Goal: Transaction & Acquisition: Purchase product/service

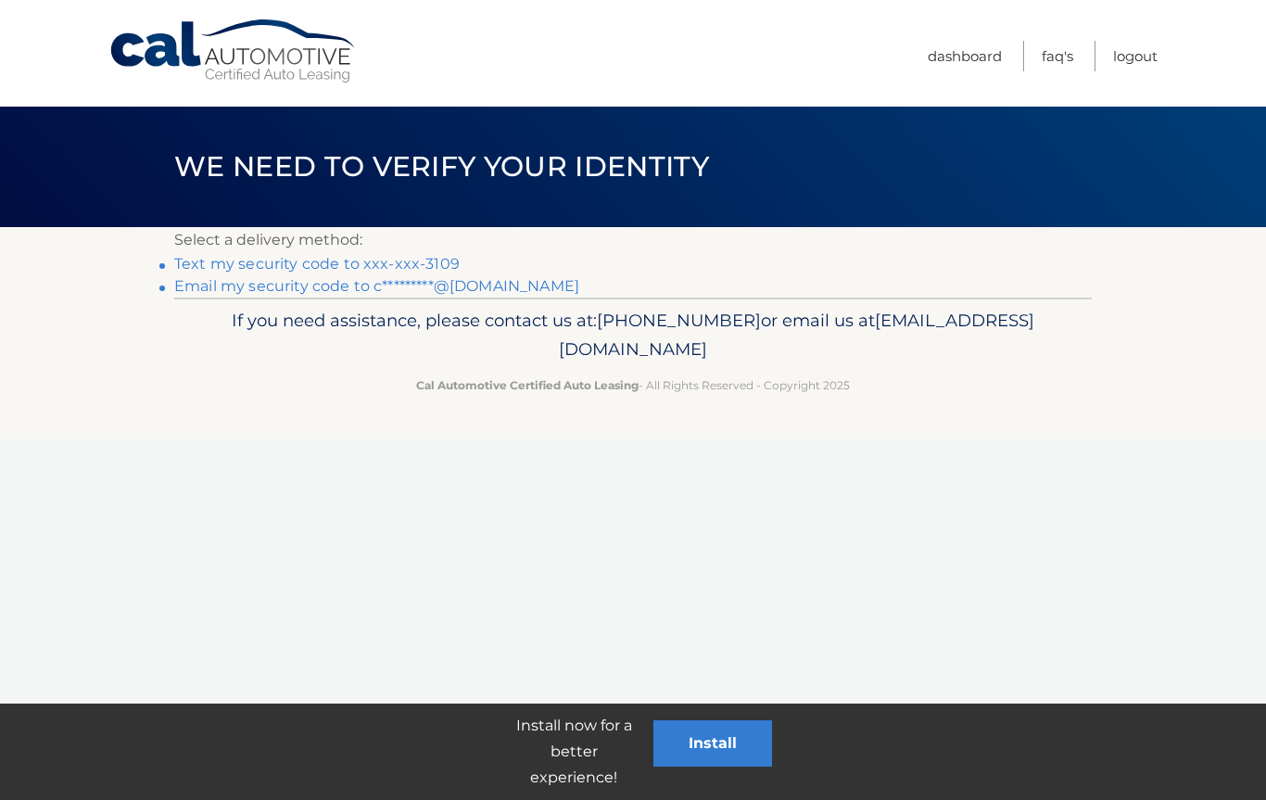
click at [433, 247] on p "Select a delivery method:" at bounding box center [632, 240] width 917 height 26
click at [437, 257] on link "Text my security code to xxx-xxx-3109" at bounding box center [316, 264] width 285 height 18
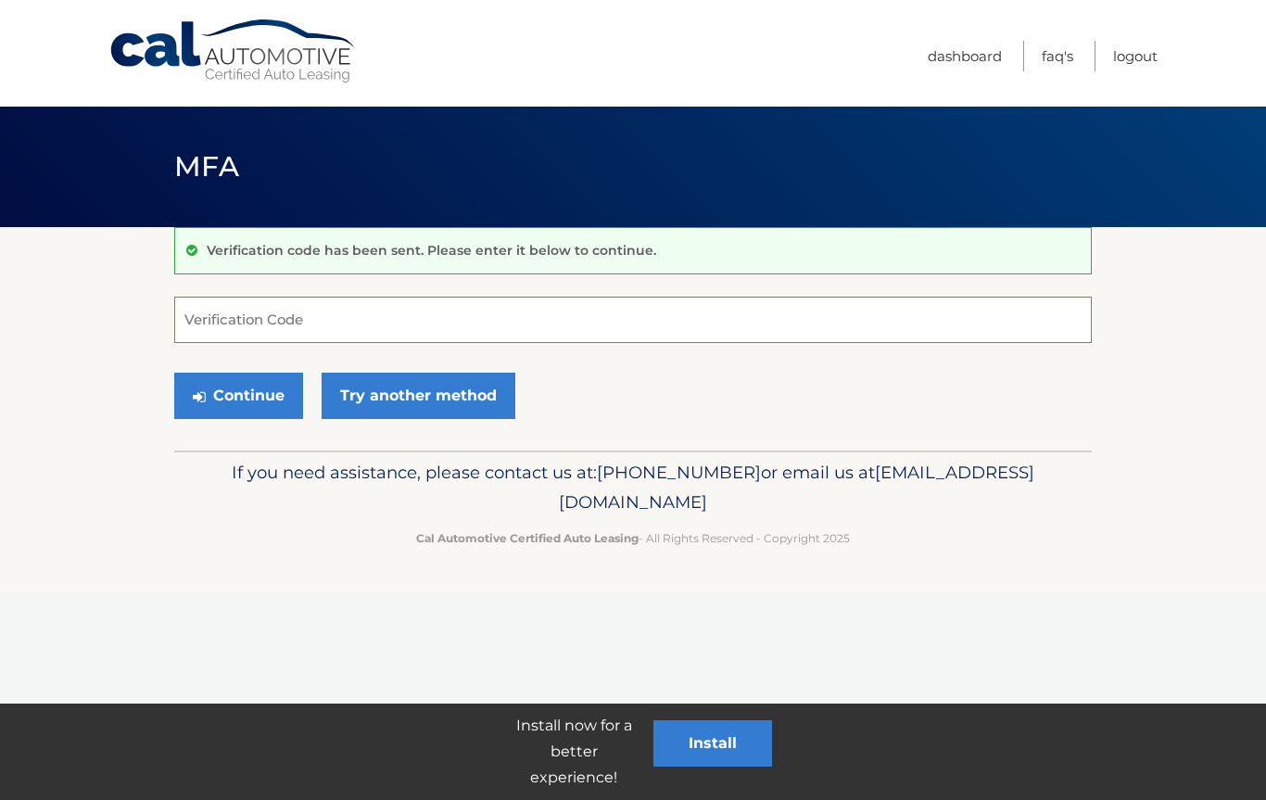
click at [428, 325] on input "Verification Code" at bounding box center [632, 320] width 917 height 46
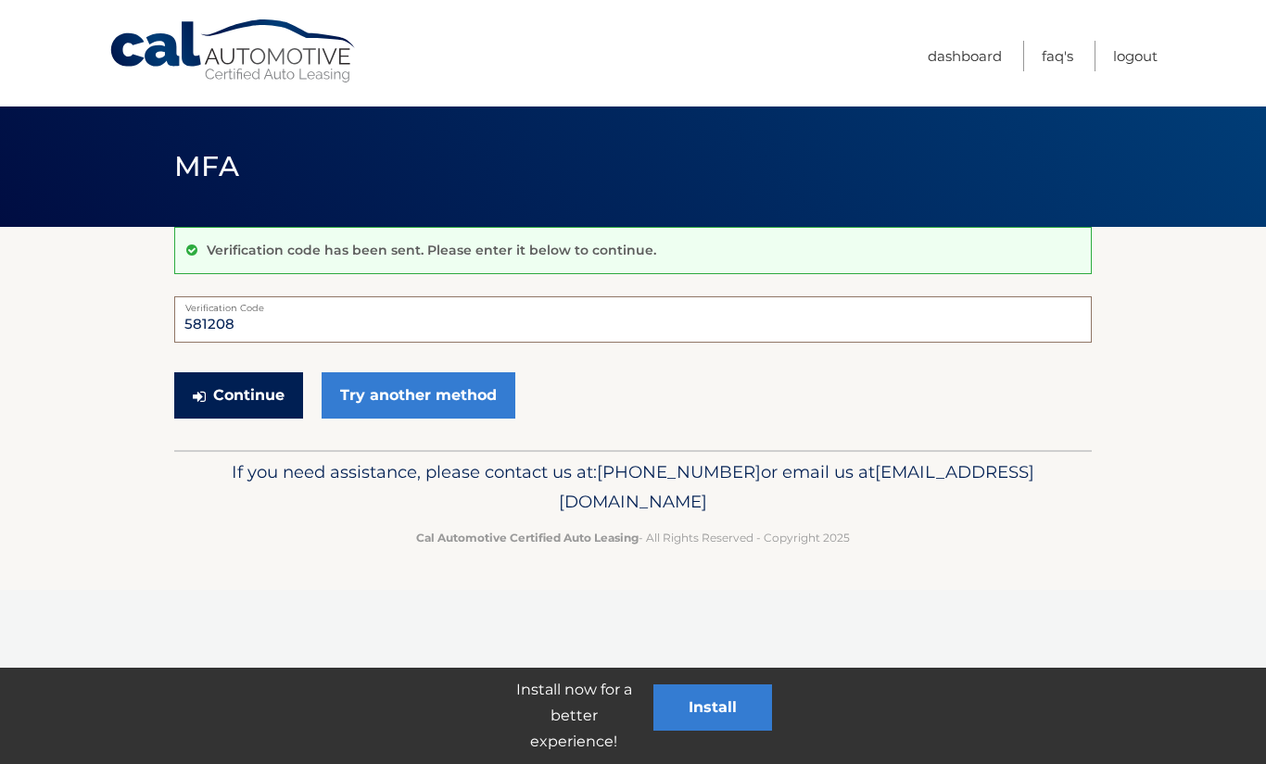
type input "581208"
click at [270, 389] on button "Continue" at bounding box center [238, 396] width 129 height 46
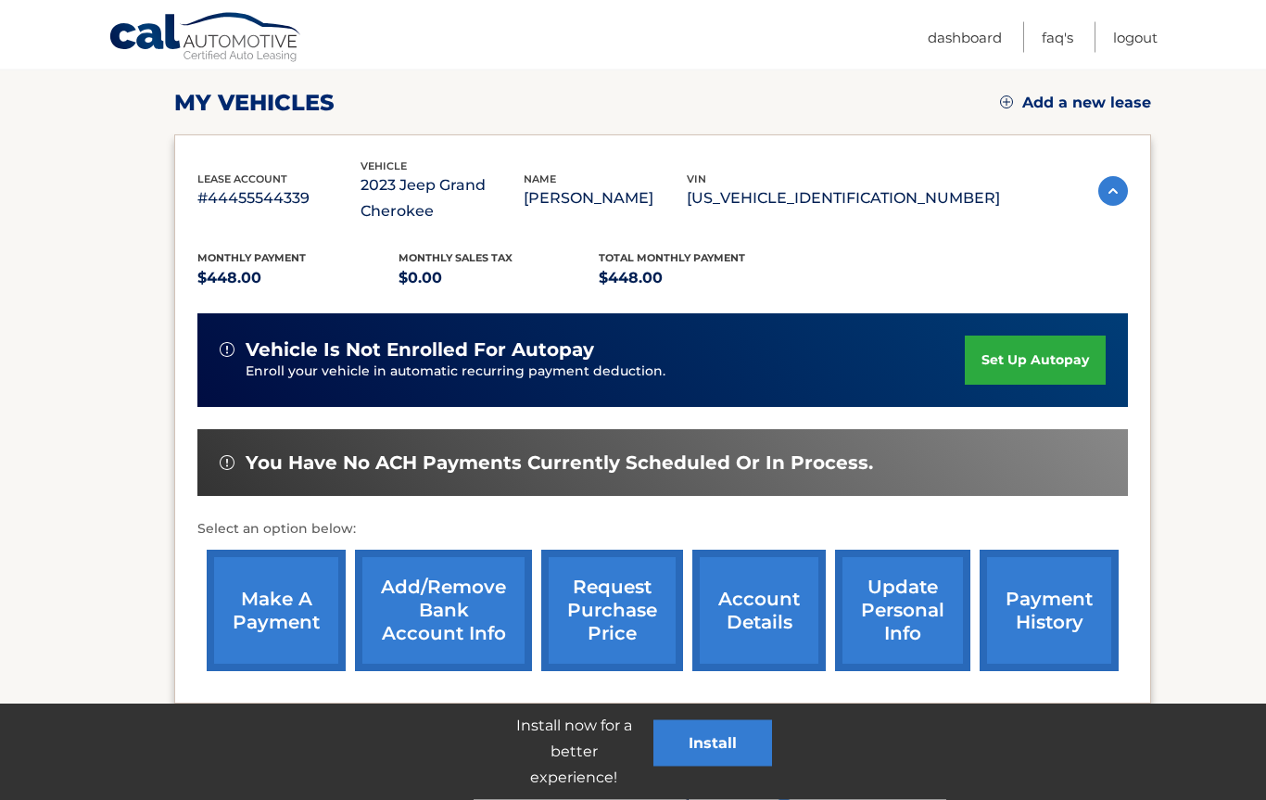
scroll to position [249, 0]
click at [261, 601] on link "make a payment" at bounding box center [276, 609] width 139 height 121
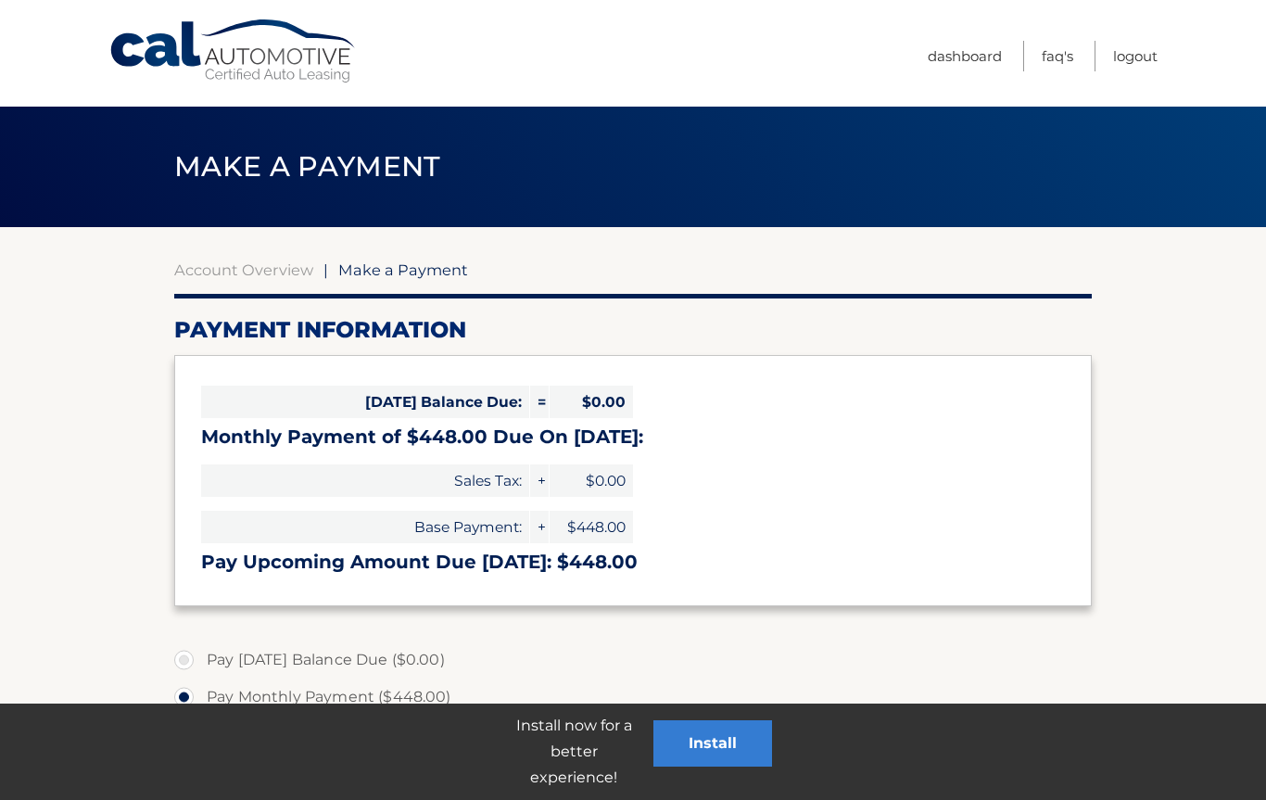
select select "NWMyMTQyYWItZWVkNi00ZTdhLWJkNzYtYjAwYWNlODU4MzQ0"
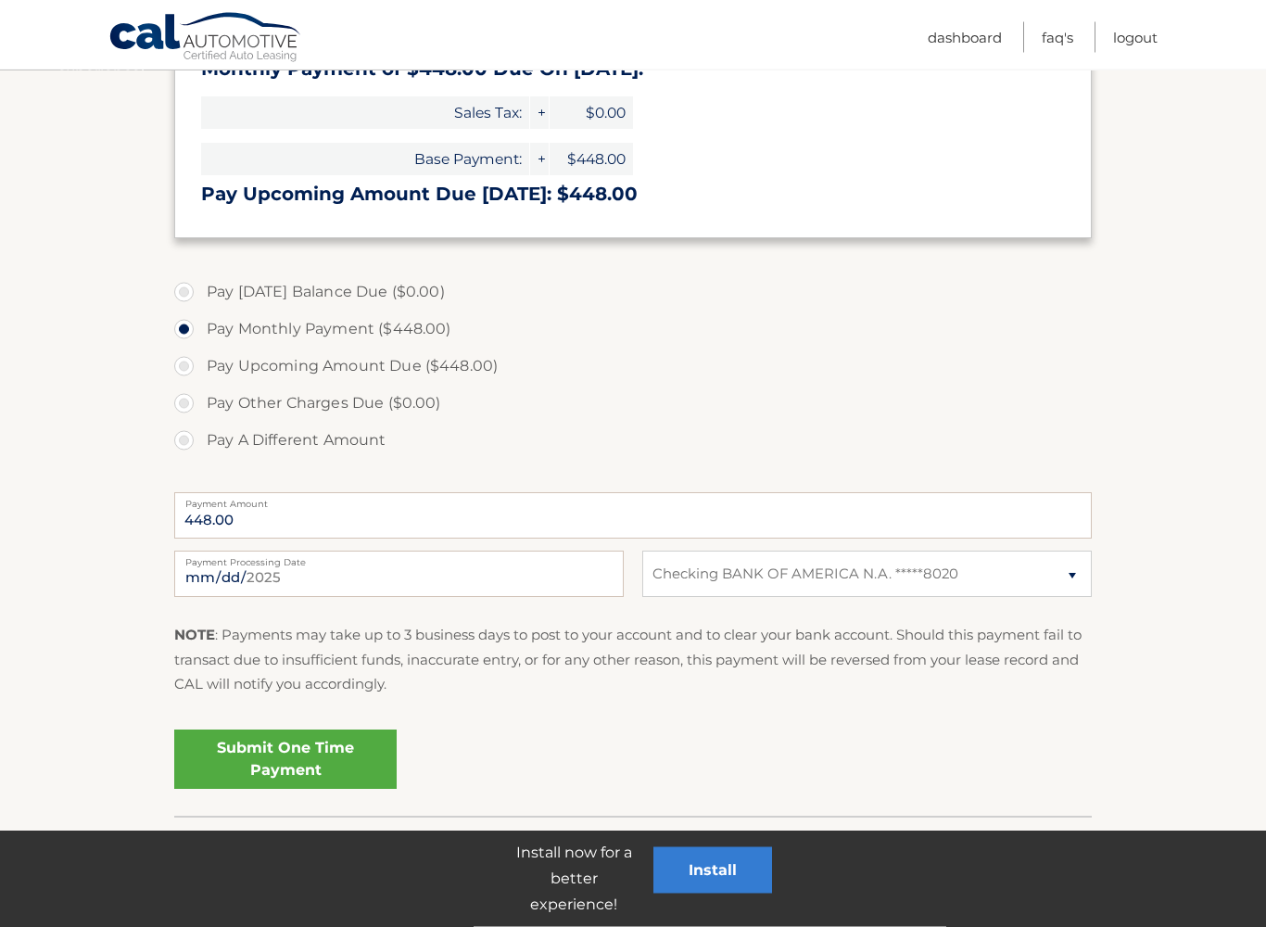
scroll to position [372, 0]
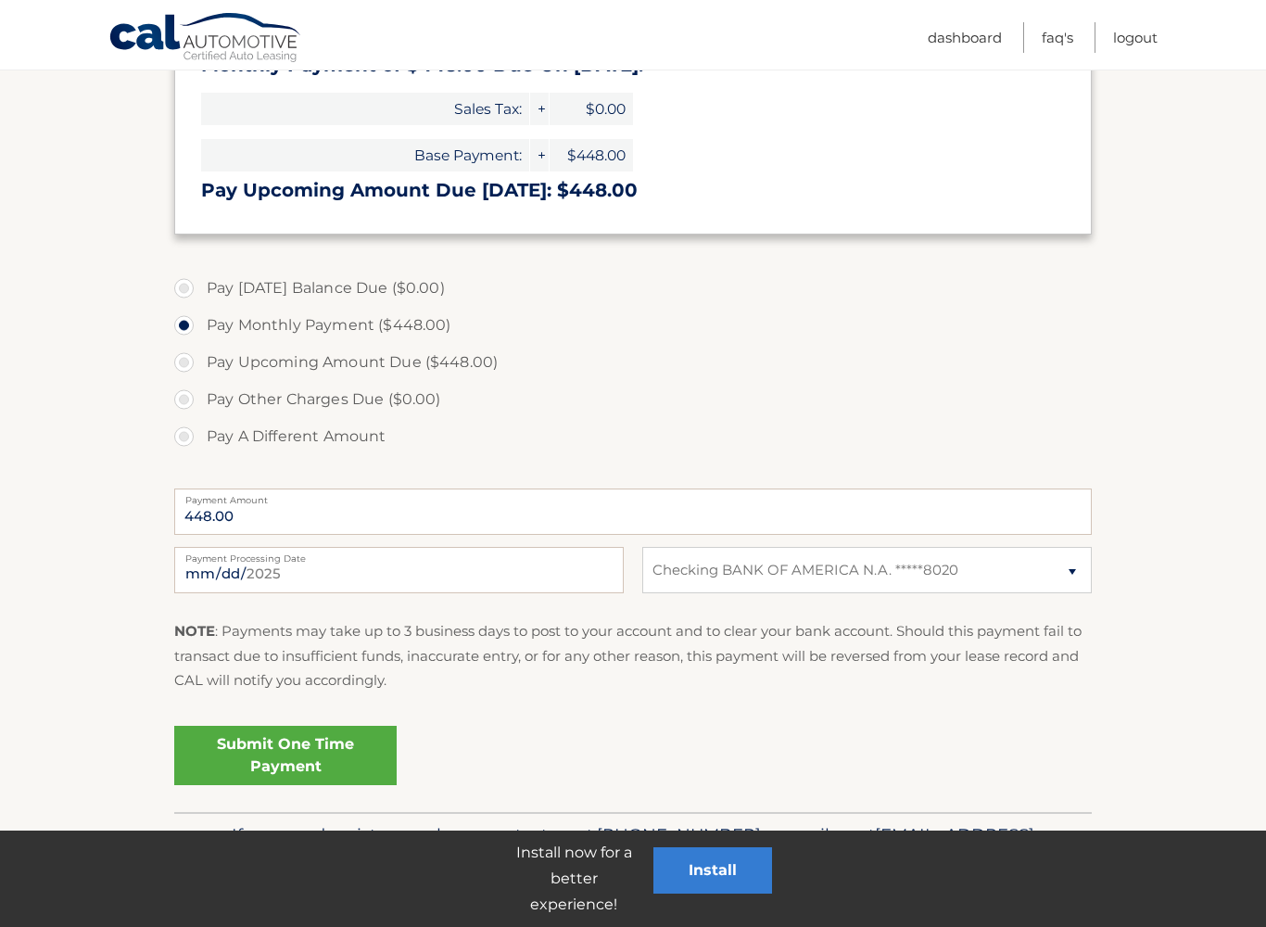
click at [248, 738] on link "Submit One Time Payment" at bounding box center [285, 755] width 222 height 59
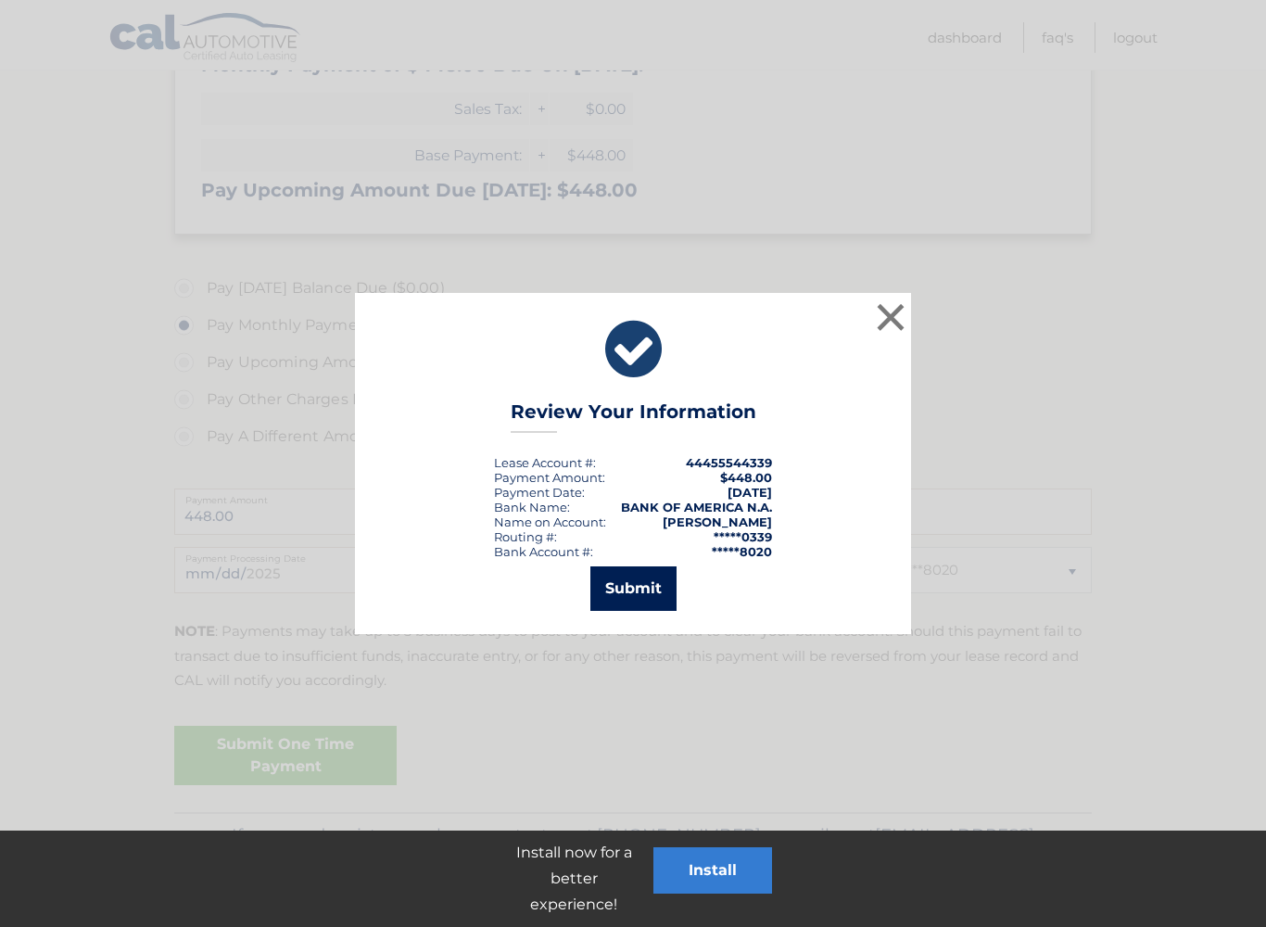
click at [616, 590] on button "Submit" at bounding box center [633, 588] width 86 height 44
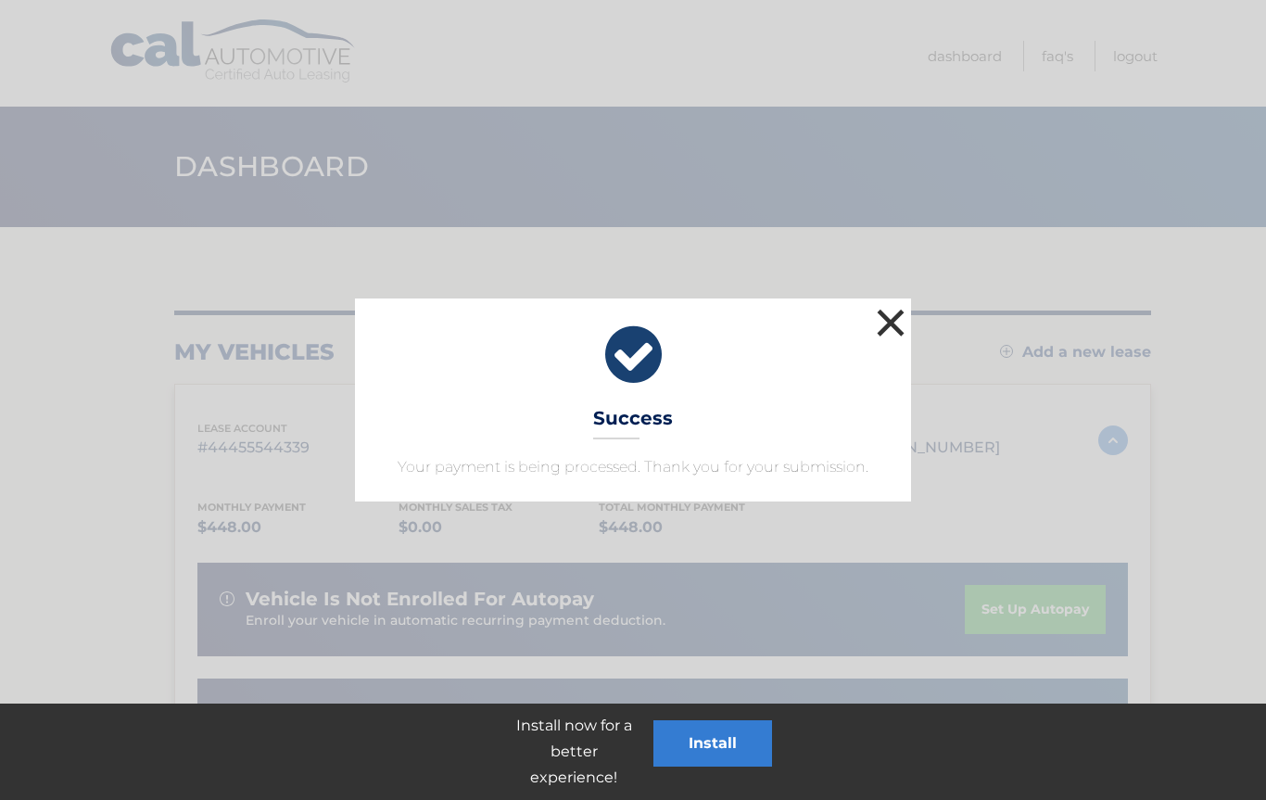
click at [890, 324] on button "×" at bounding box center [890, 322] width 37 height 37
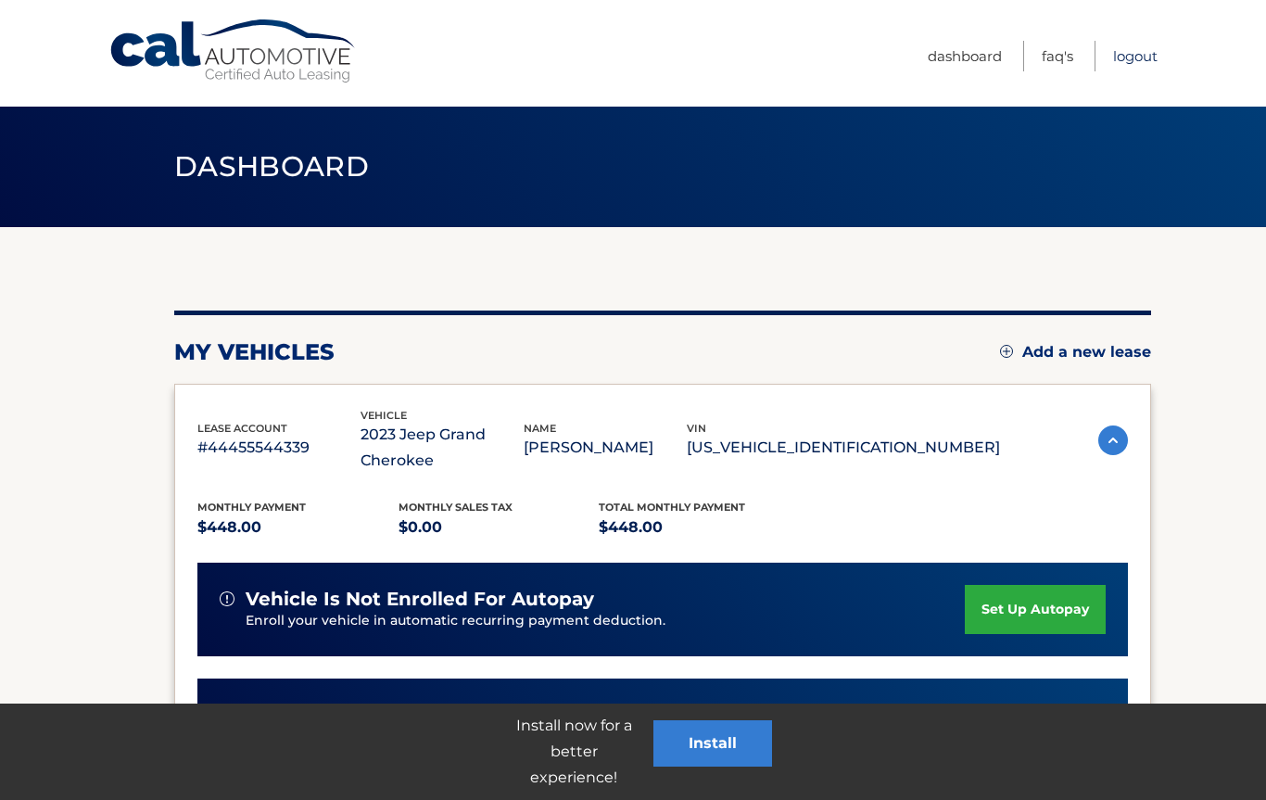
click at [1139, 55] on link "Logout" at bounding box center [1135, 56] width 44 height 31
